Goal: Transaction & Acquisition: Purchase product/service

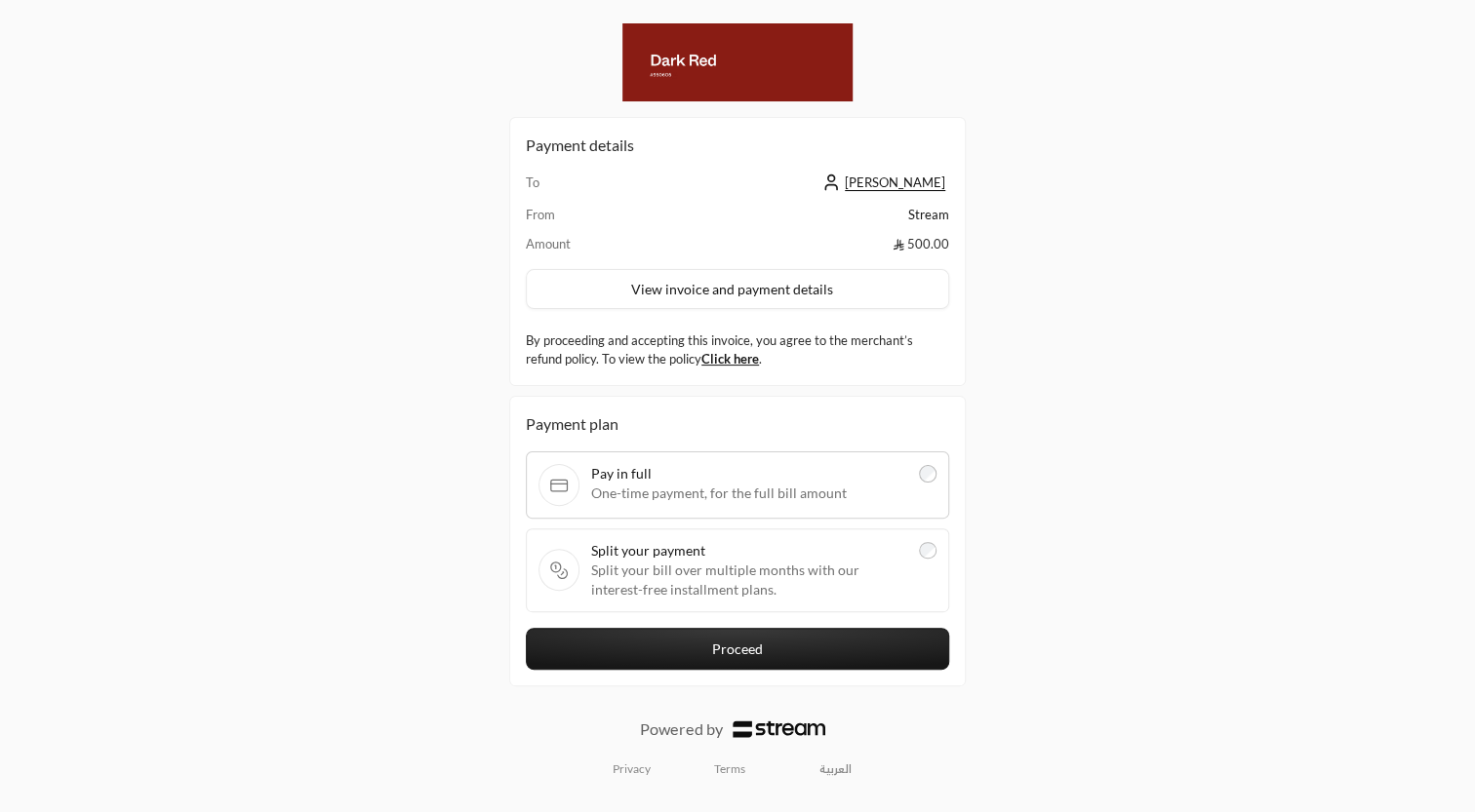
click at [644, 560] on span "Split your bill over multiple months with our interest-free installment plans." at bounding box center [749, 579] width 316 height 39
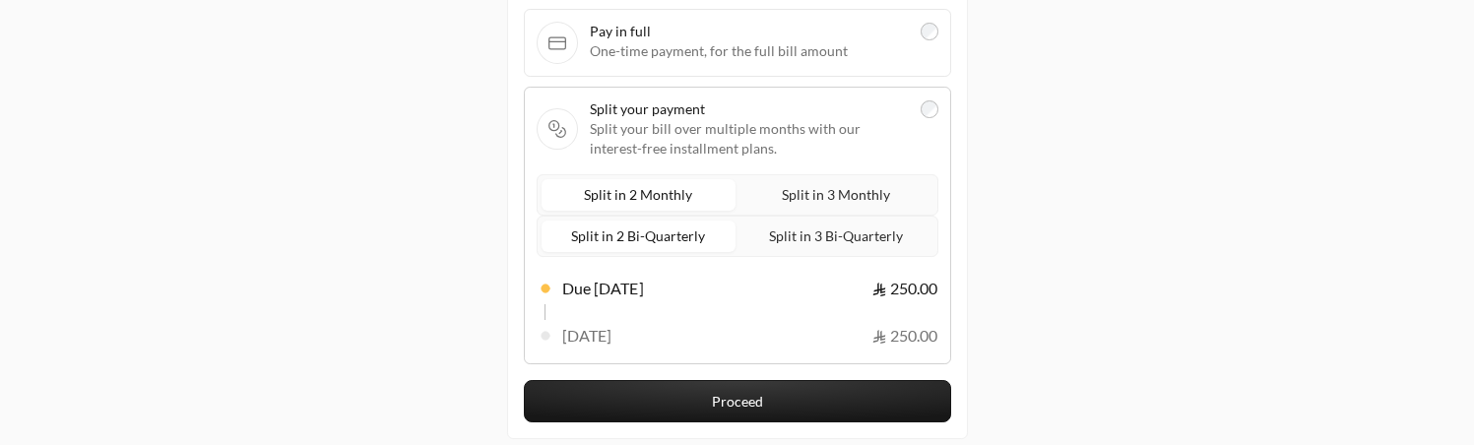
scroll to position [441, 0]
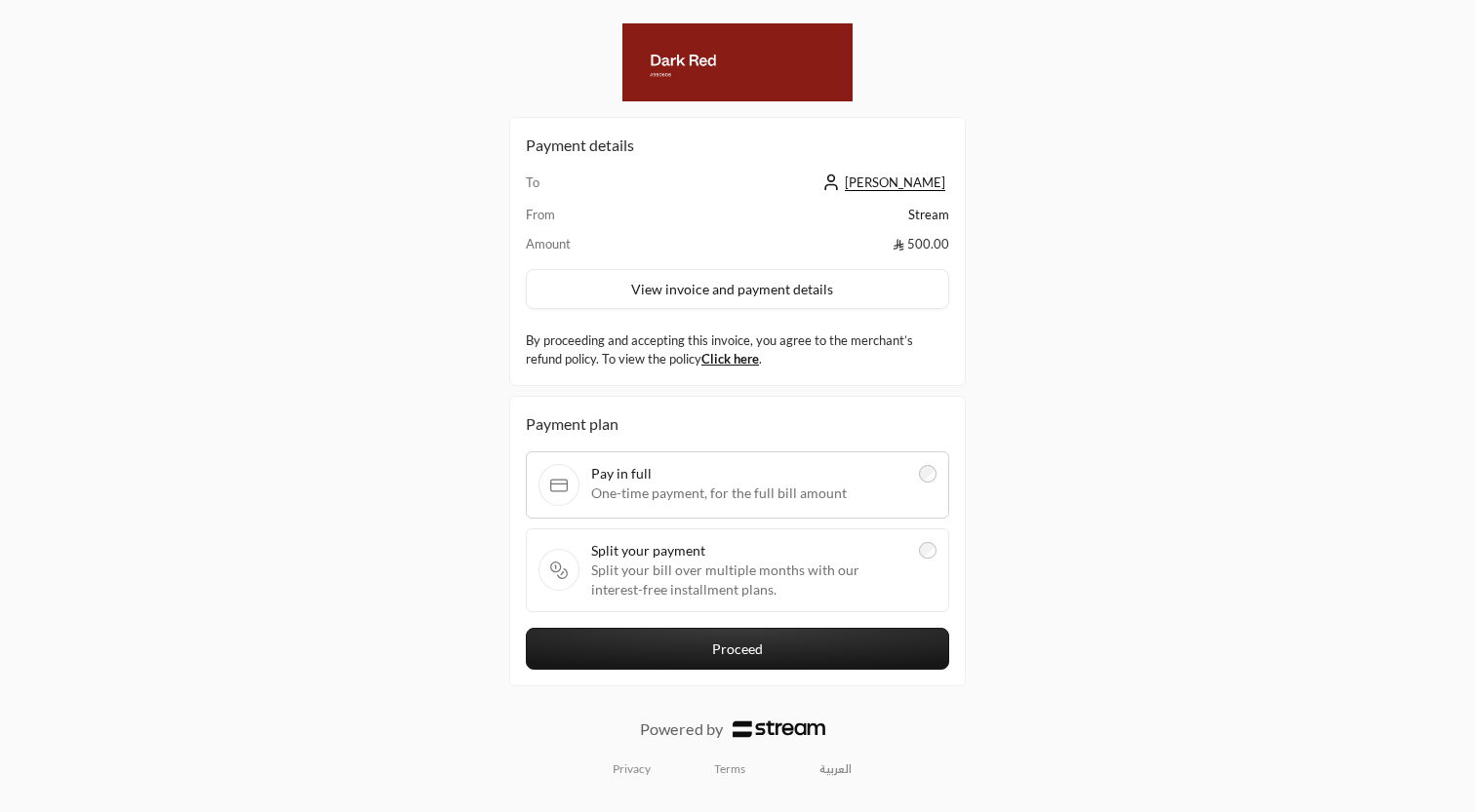
click at [731, 547] on span "Split your payment" at bounding box center [749, 551] width 316 height 20
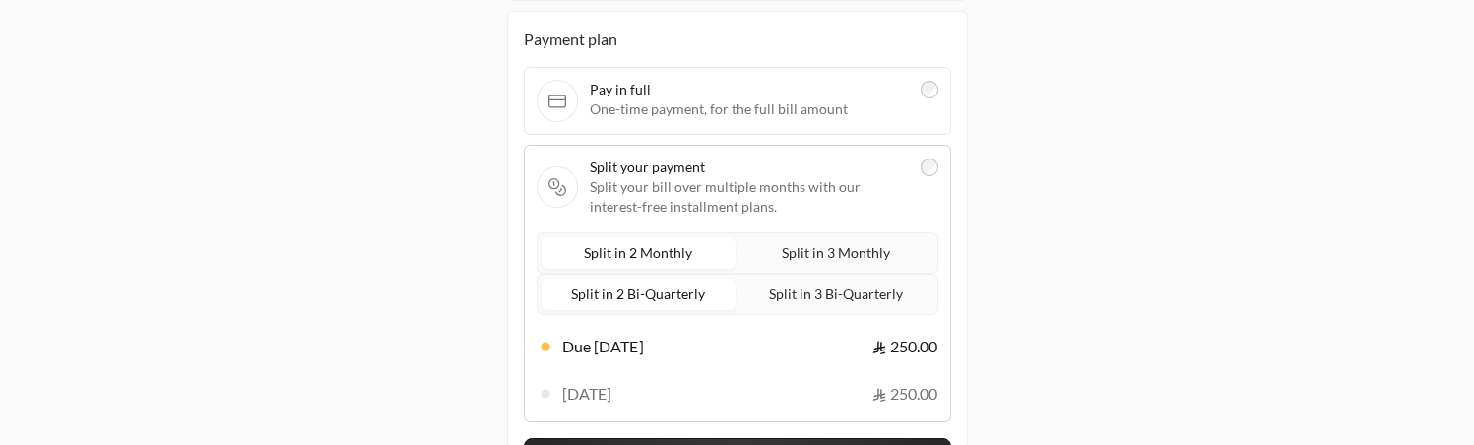
scroll to position [378, 0]
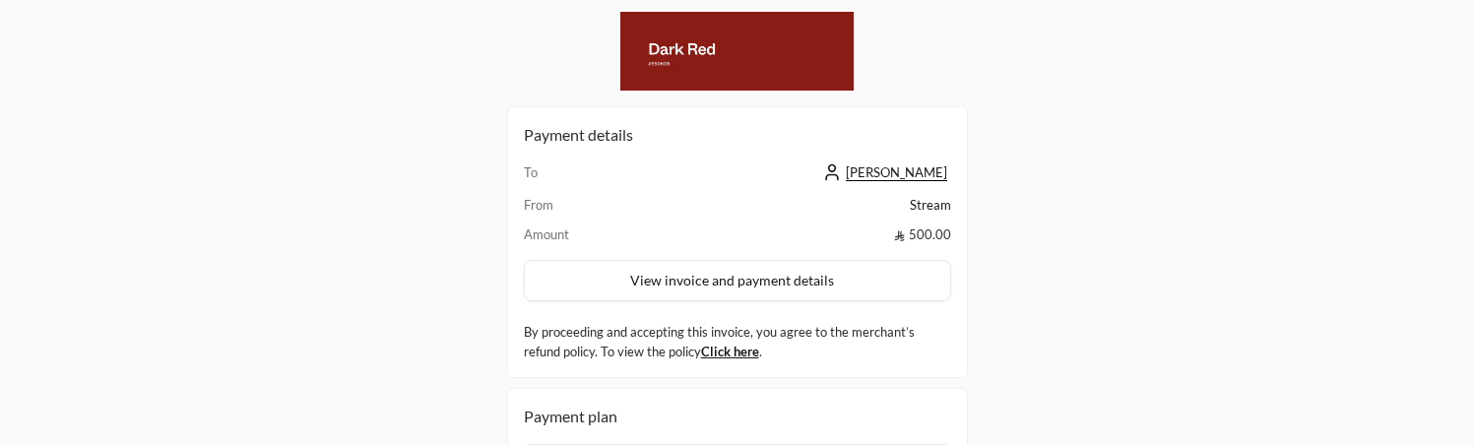
scroll to position [353, 0]
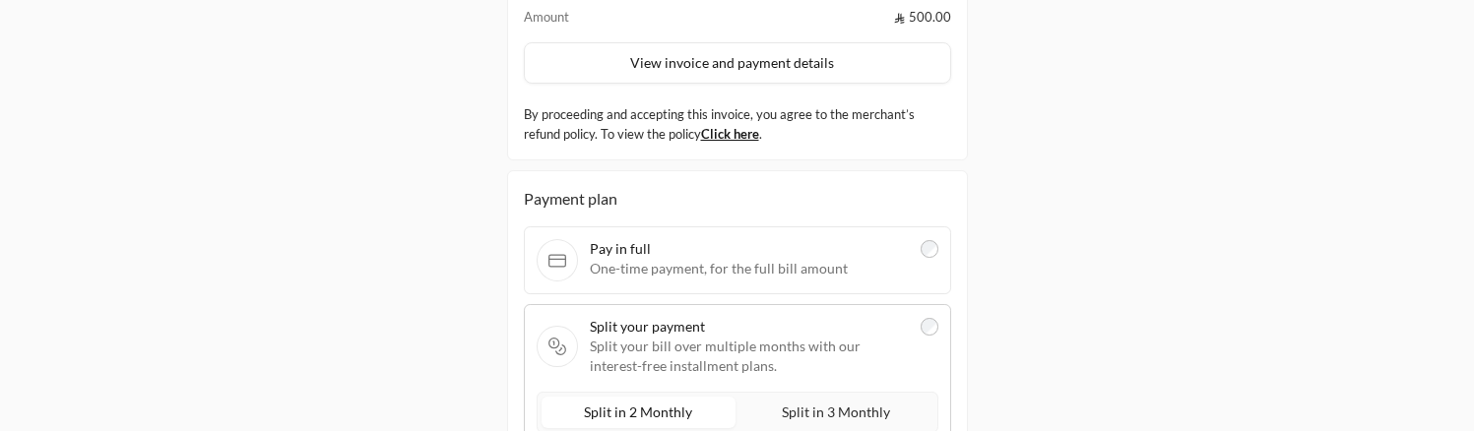
scroll to position [221, 0]
click at [854, 249] on span "Pay in full" at bounding box center [749, 246] width 319 height 20
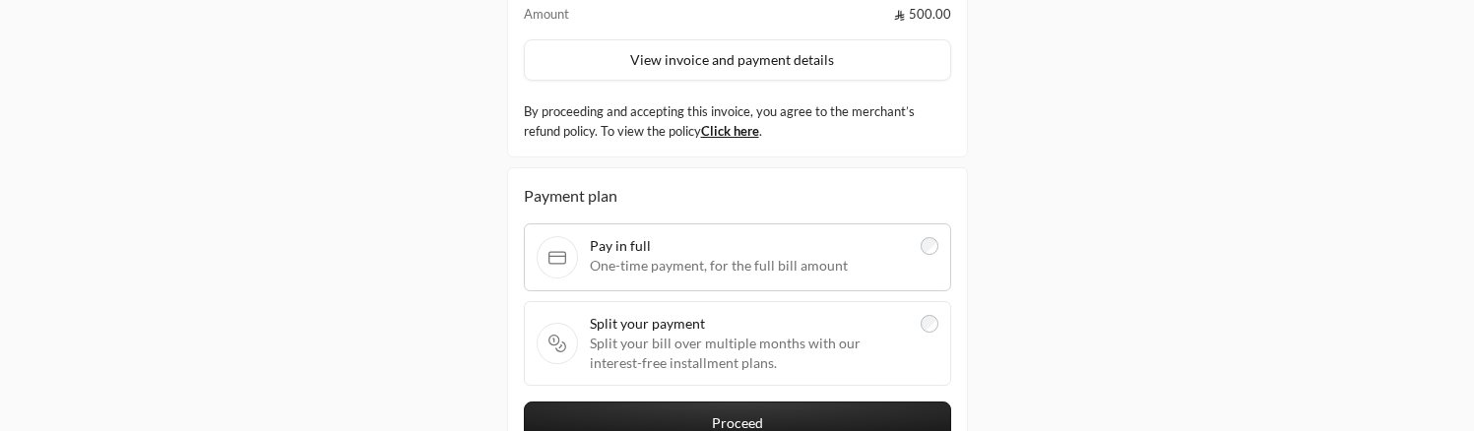
click at [865, 317] on span "Split your payment" at bounding box center [749, 324] width 319 height 20
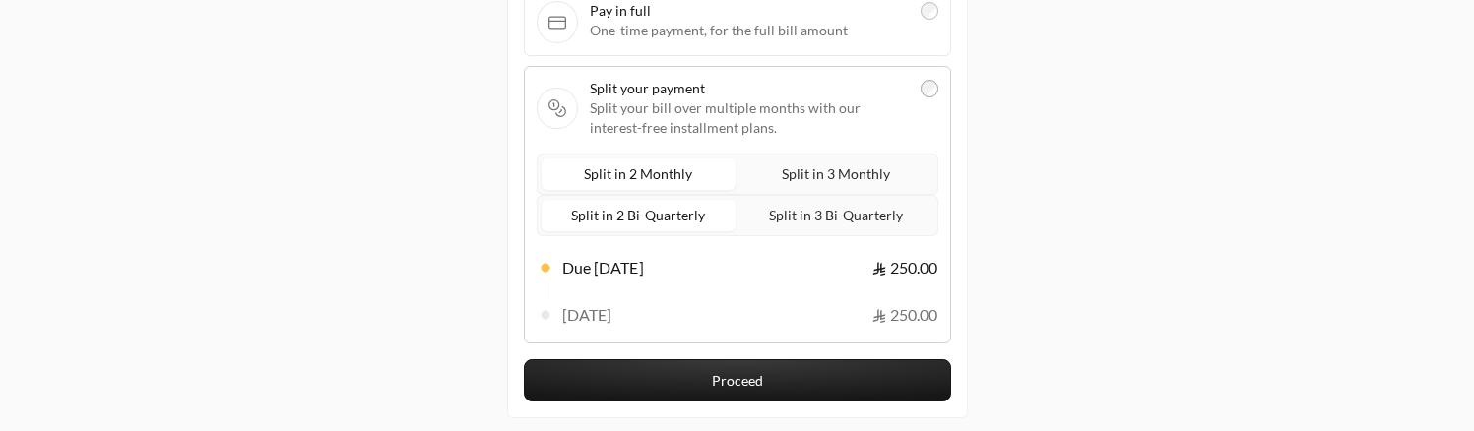
scroll to position [457, 0]
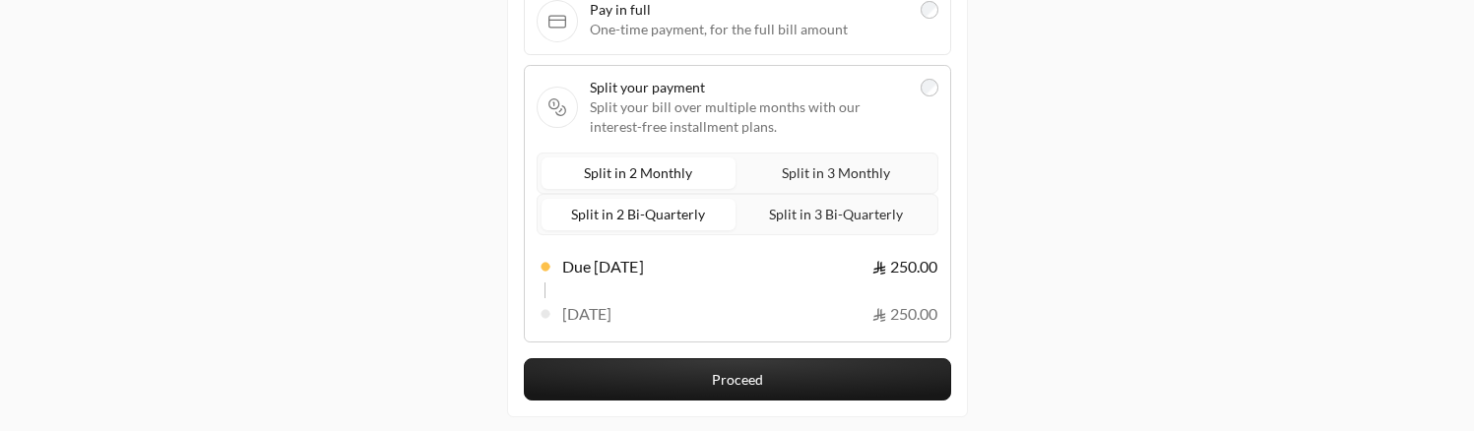
click at [876, 185] on span "Split in 3 Monthly" at bounding box center [836, 172] width 116 height 25
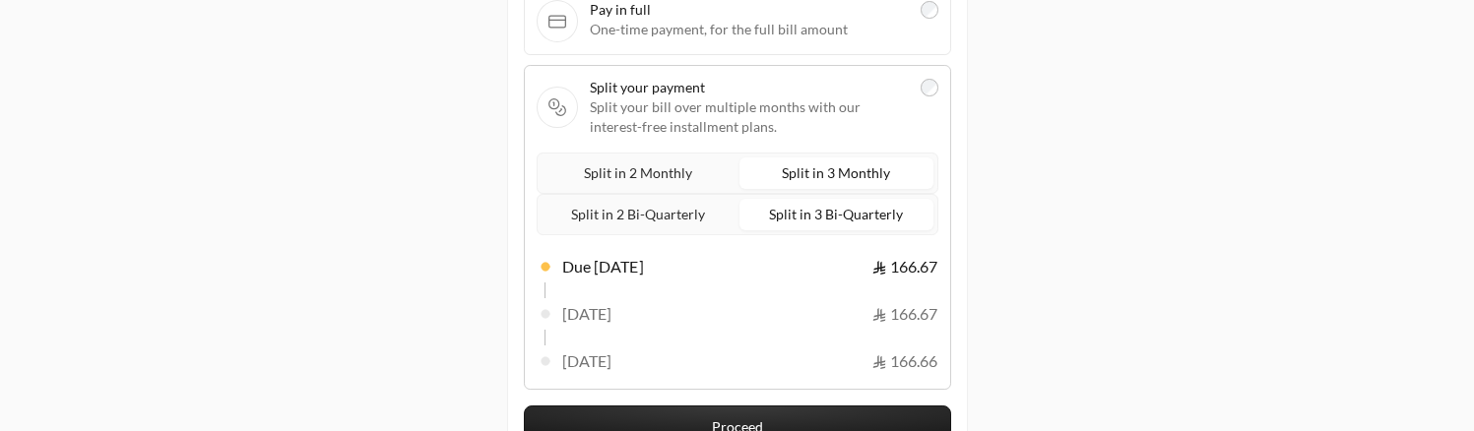
click at [649, 185] on span "Split in 2 Monthly" at bounding box center [638, 172] width 116 height 25
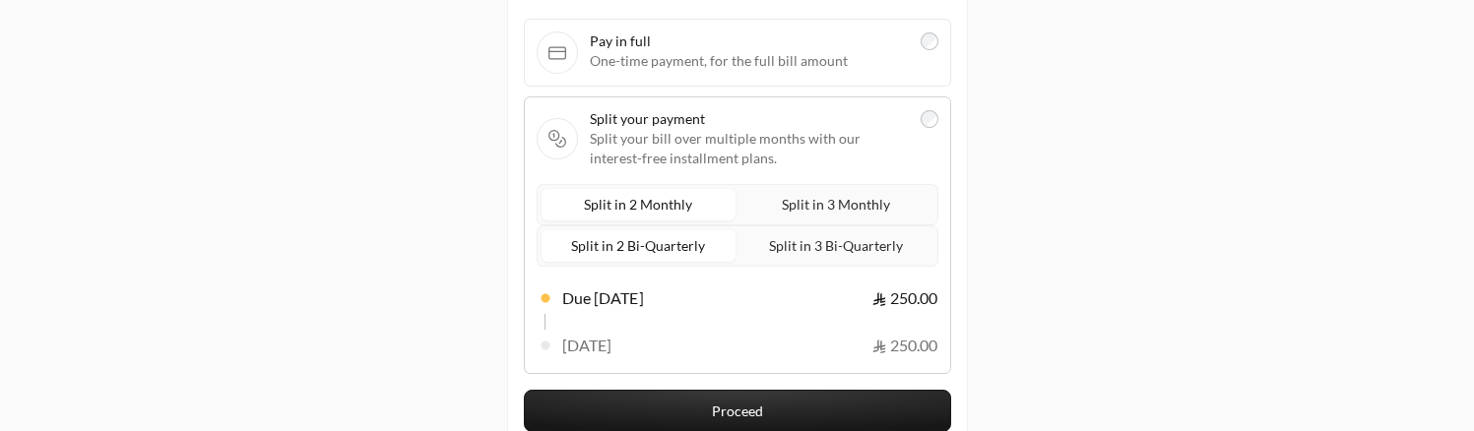
click at [805, 56] on span "One-time payment, for the full bill amount" at bounding box center [749, 61] width 319 height 20
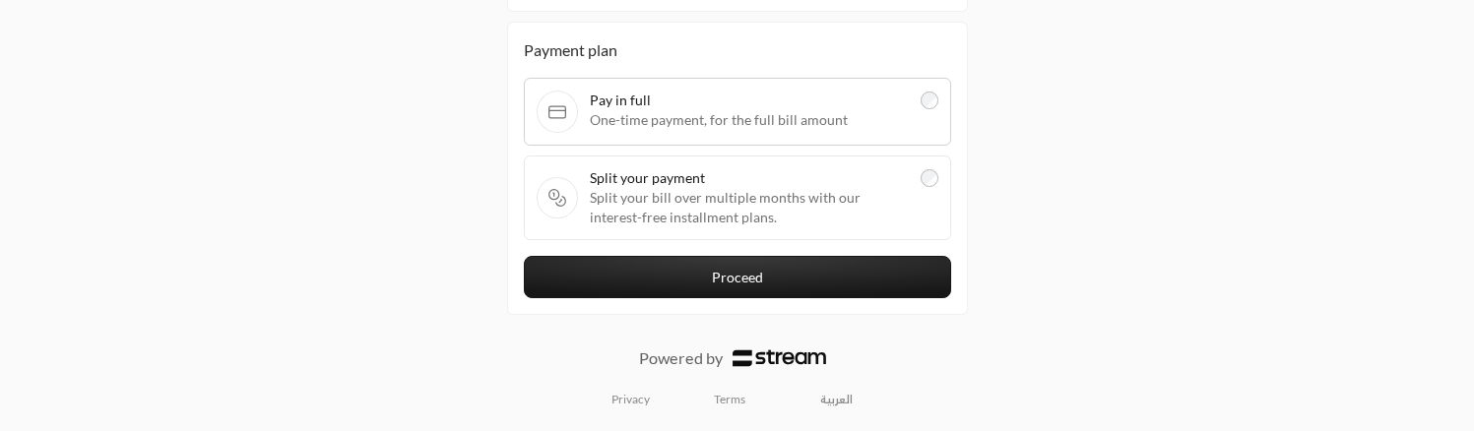
click at [823, 175] on span "Split your payment" at bounding box center [749, 178] width 319 height 20
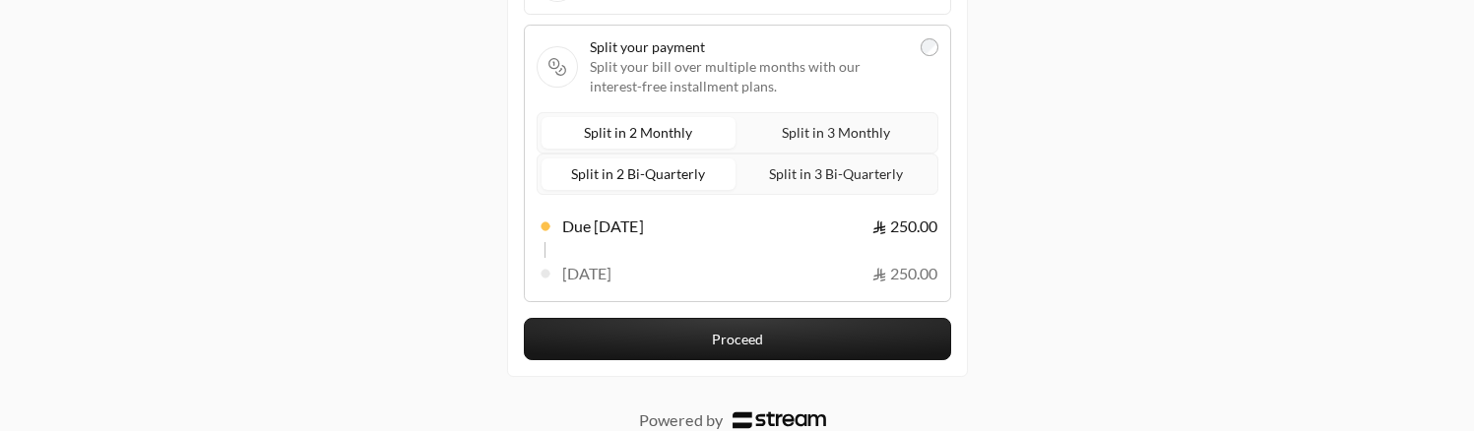
scroll to position [497, 0]
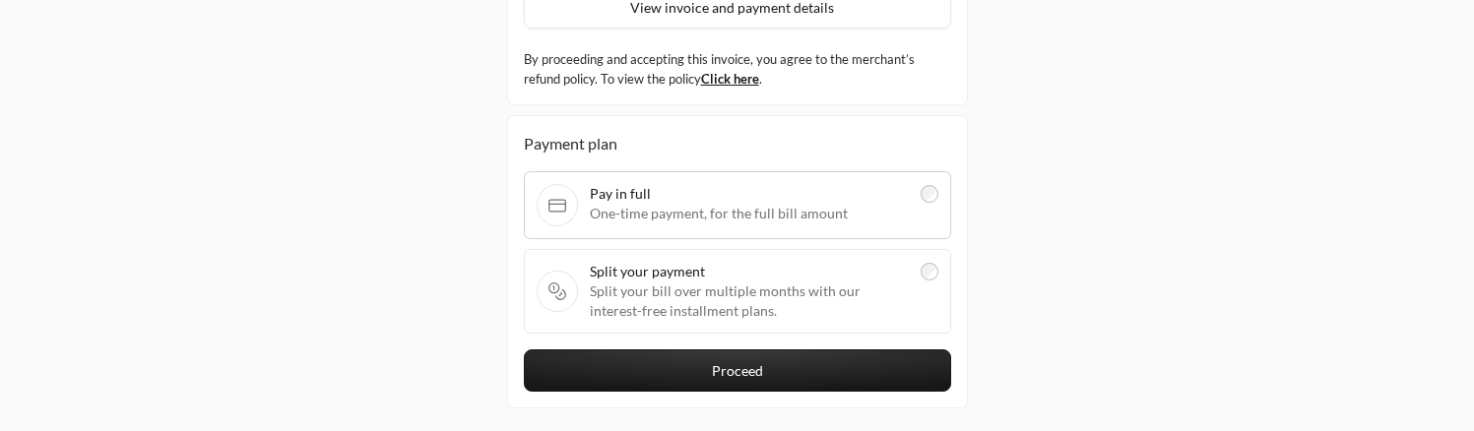
scroll to position [274, 0]
